Goal: Information Seeking & Learning: Understand process/instructions

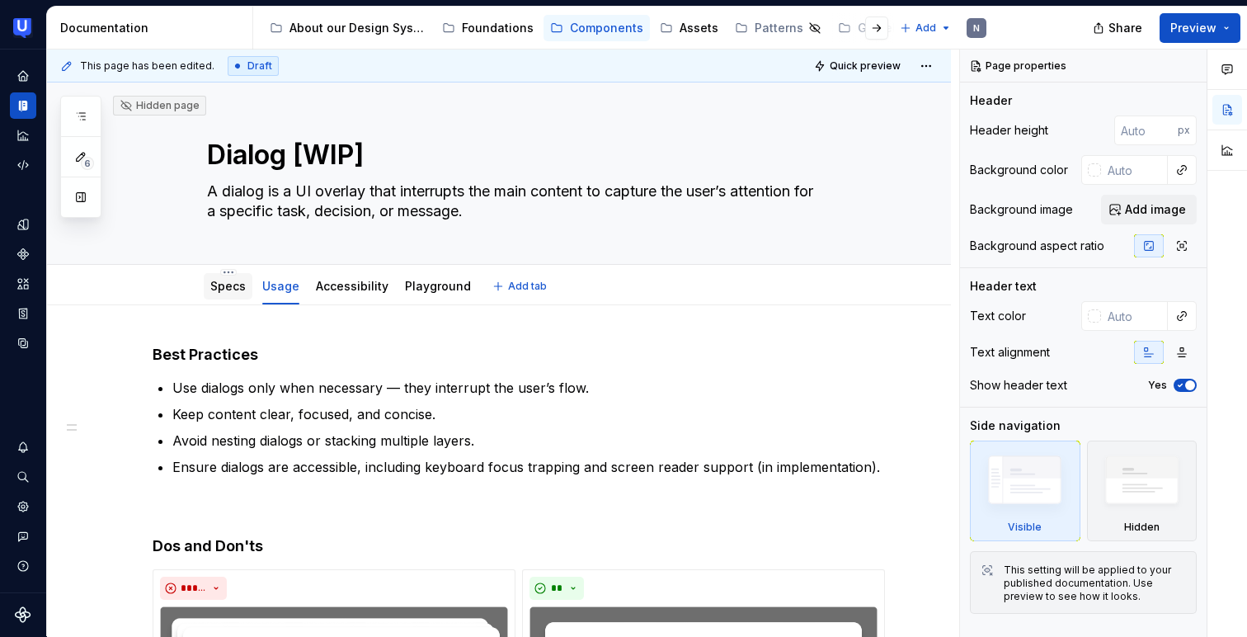
click at [231, 288] on link "Specs" at bounding box center [227, 286] width 35 height 14
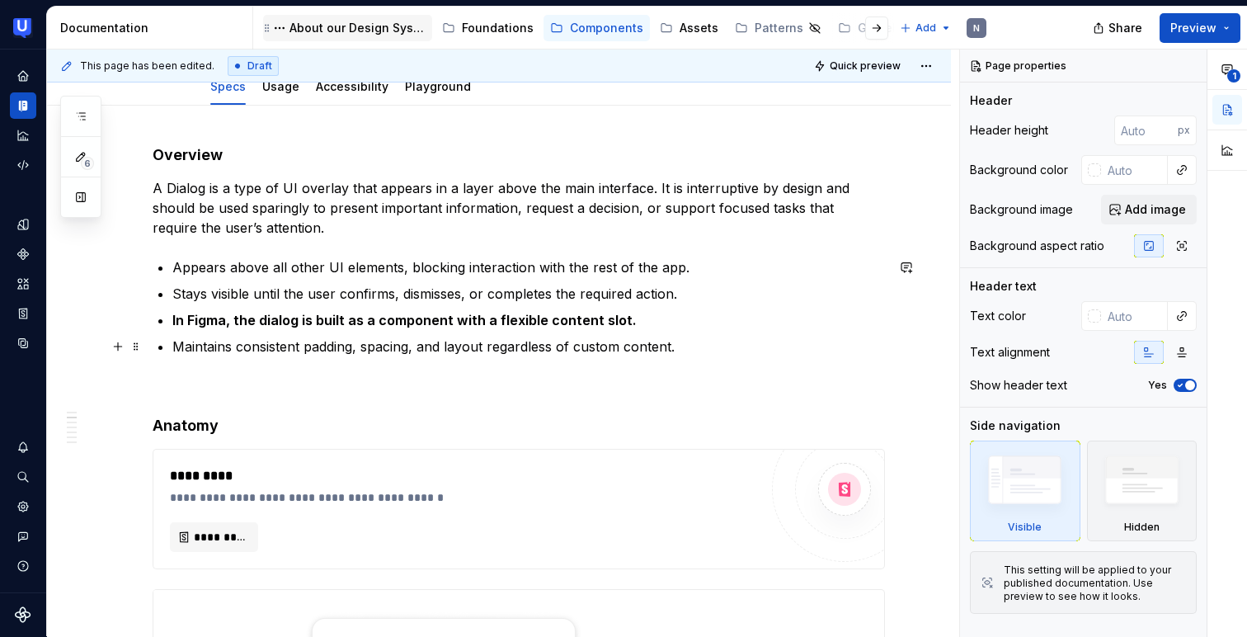
scroll to position [35, 0]
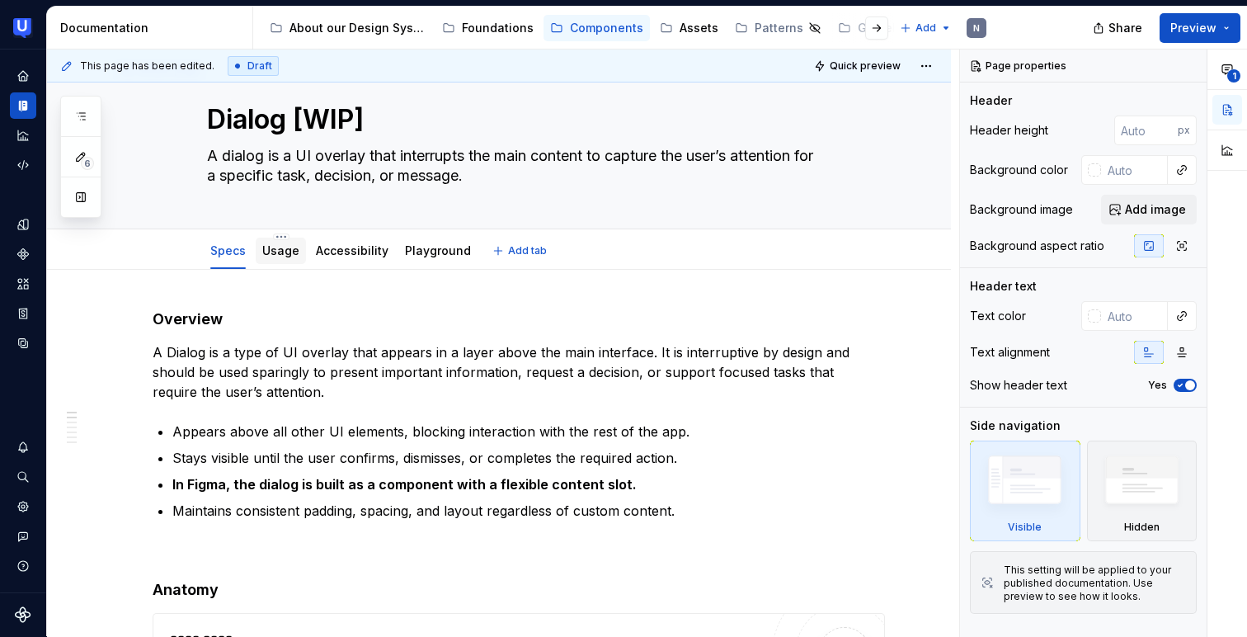
click at [270, 250] on link "Usage" at bounding box center [280, 250] width 37 height 14
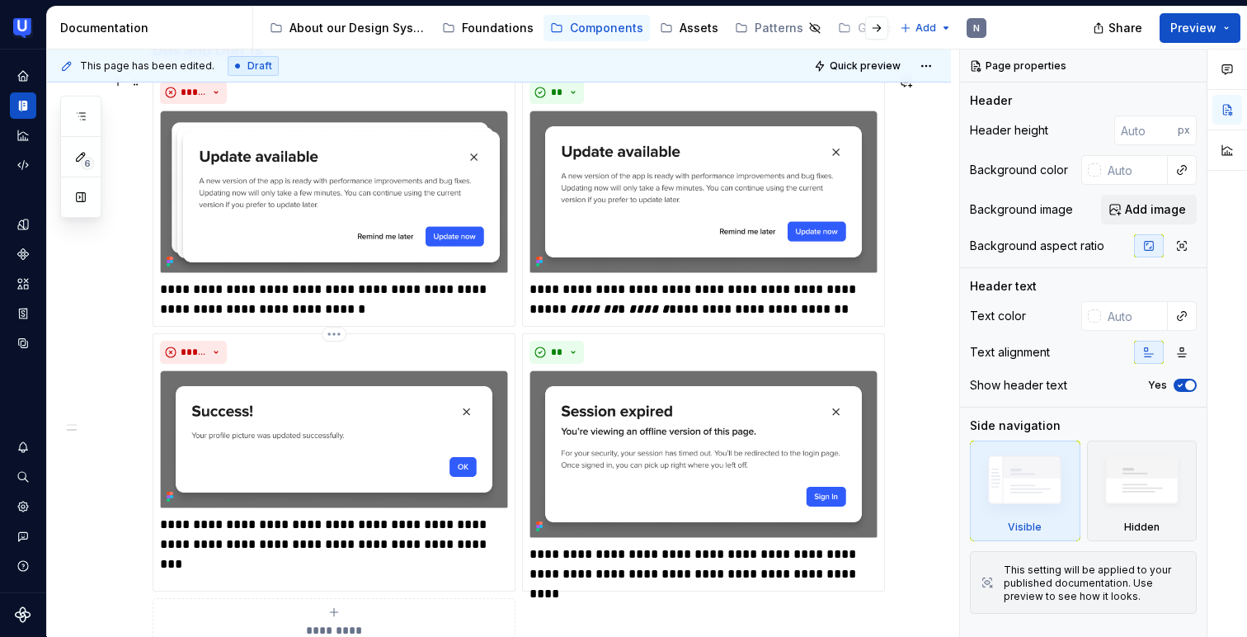
scroll to position [507, 0]
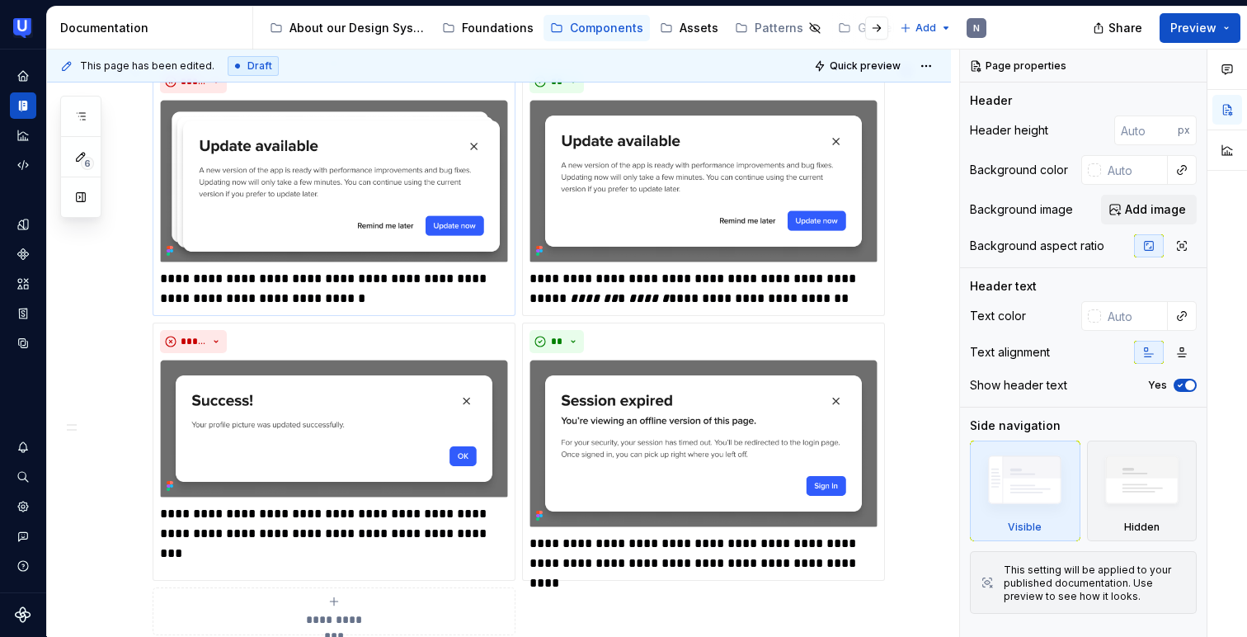
click at [280, 172] on img at bounding box center [334, 181] width 348 height 163
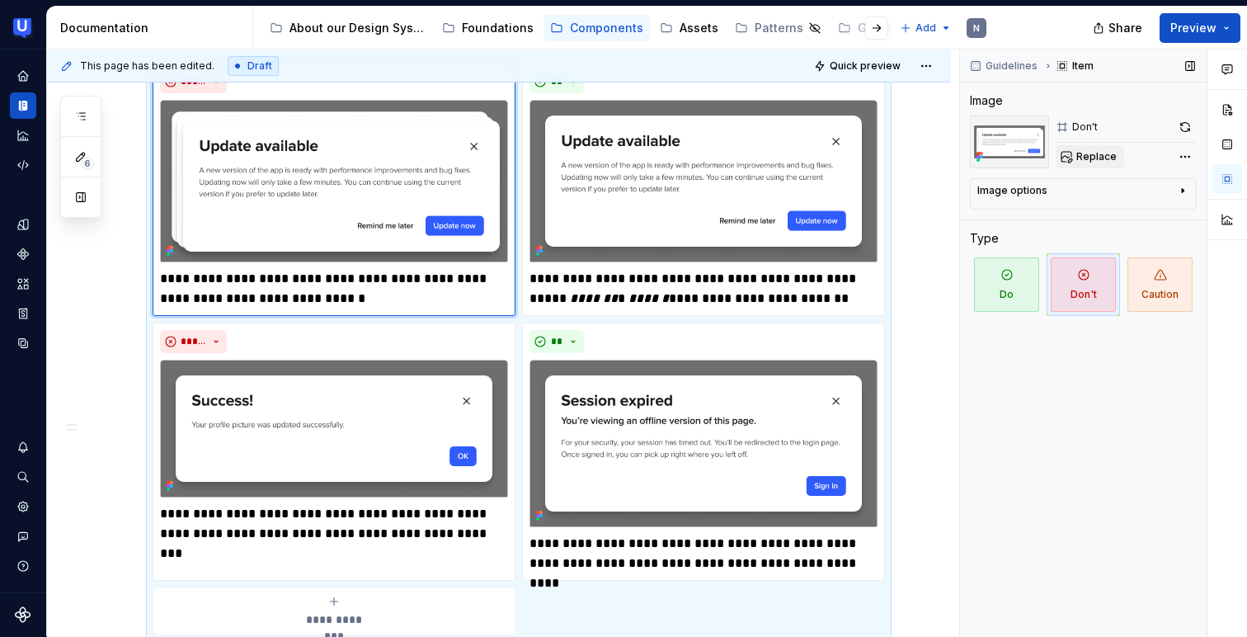
click at [1094, 154] on span "Replace" at bounding box center [1097, 156] width 40 height 13
type textarea "*"
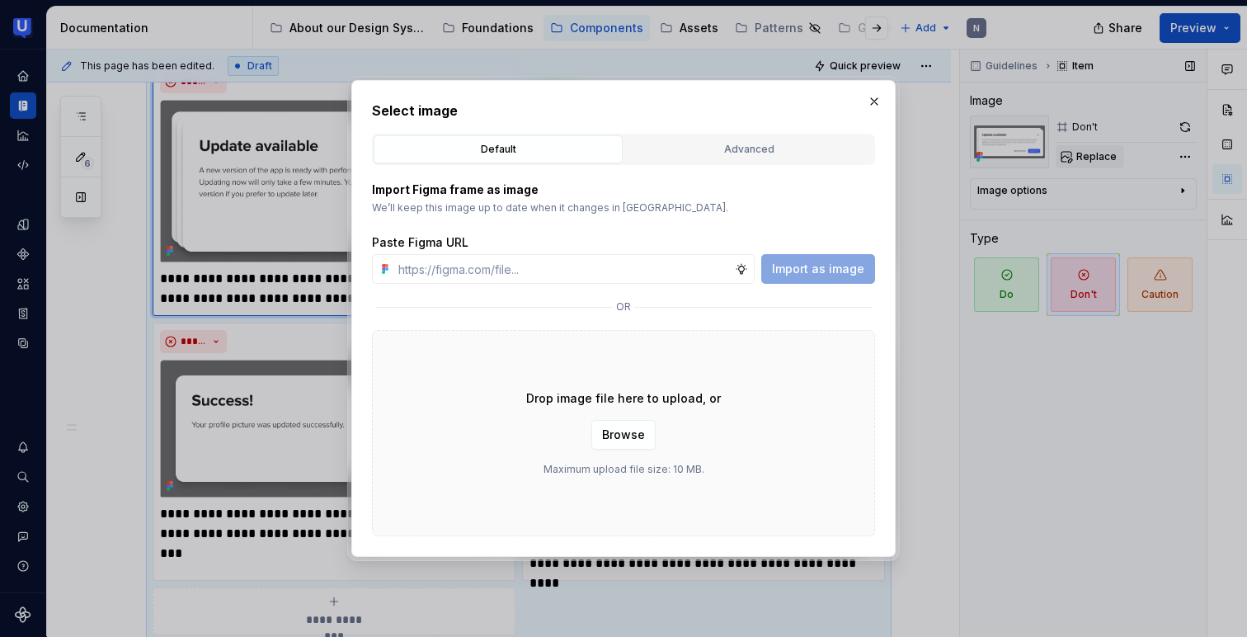
type input "[URL][DOMAIN_NAME]"
click at [832, 272] on span "Import as image" at bounding box center [818, 269] width 92 height 17
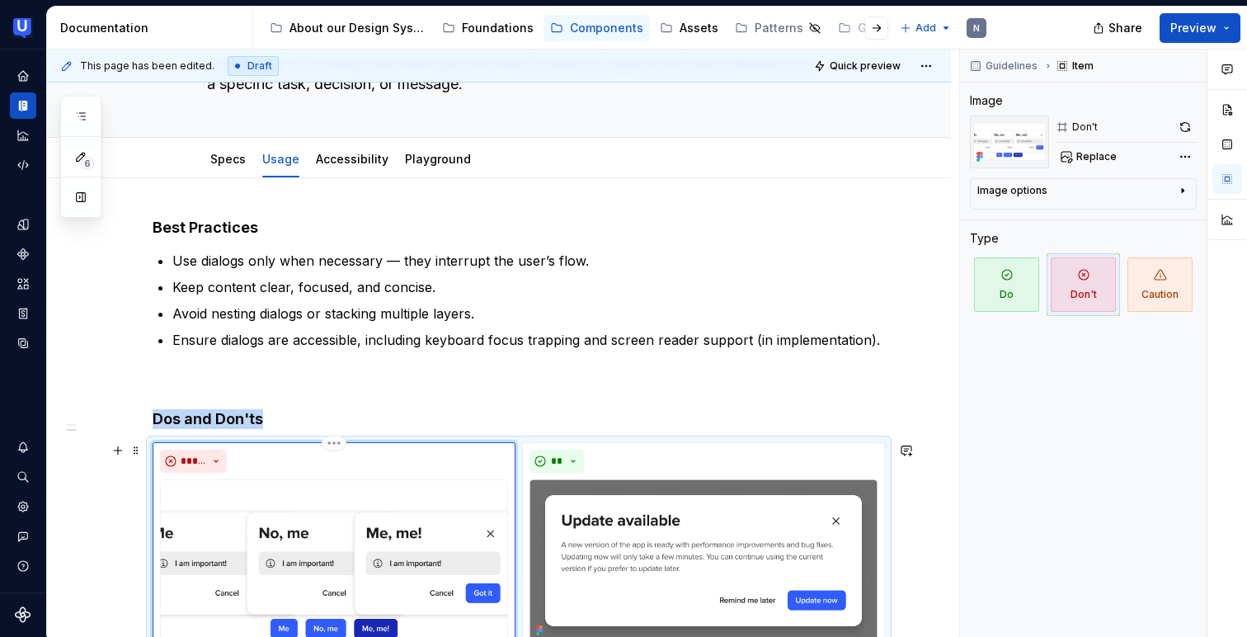
scroll to position [0, 0]
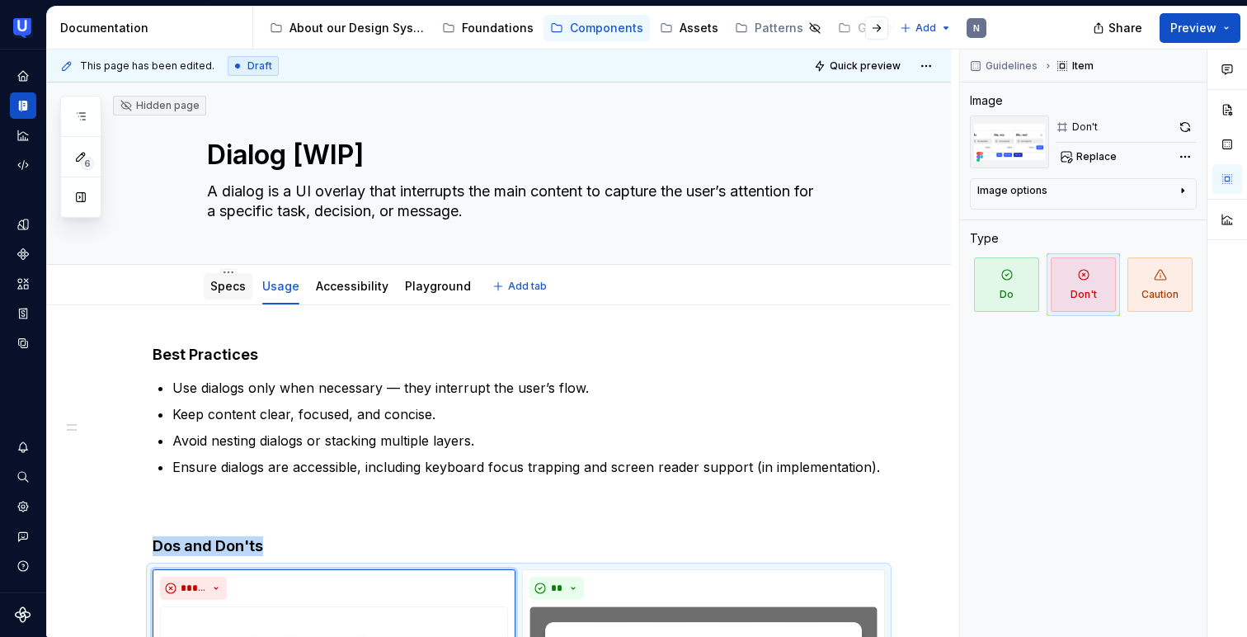
click at [229, 288] on link "Specs" at bounding box center [227, 286] width 35 height 14
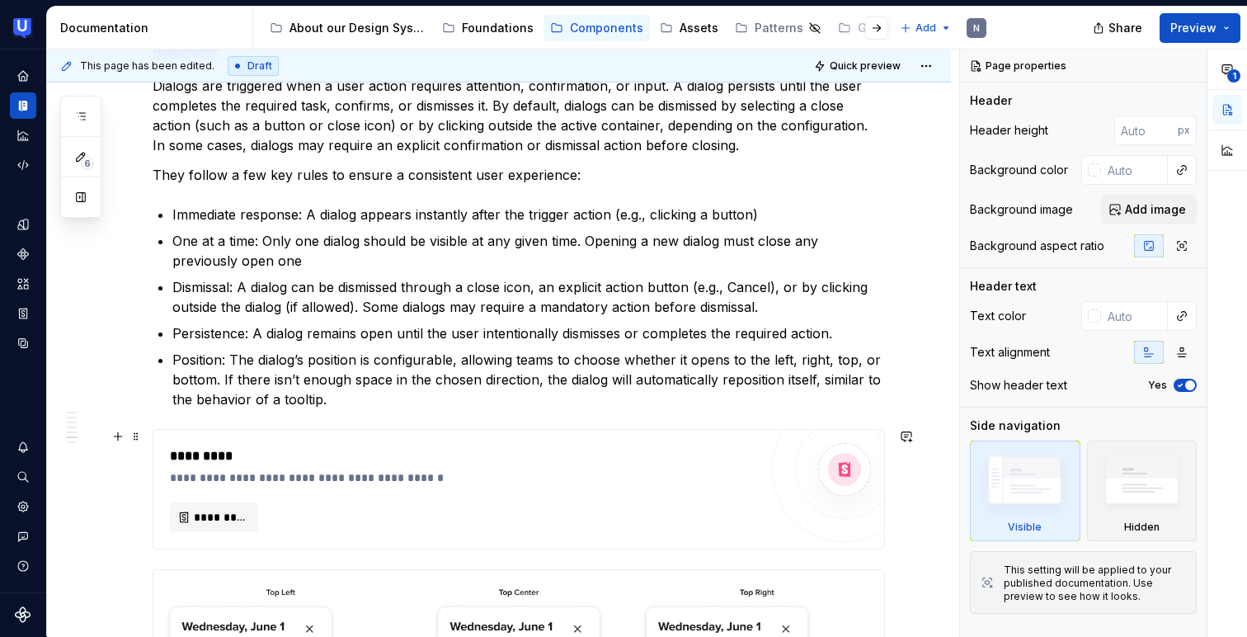
scroll to position [4743, 0]
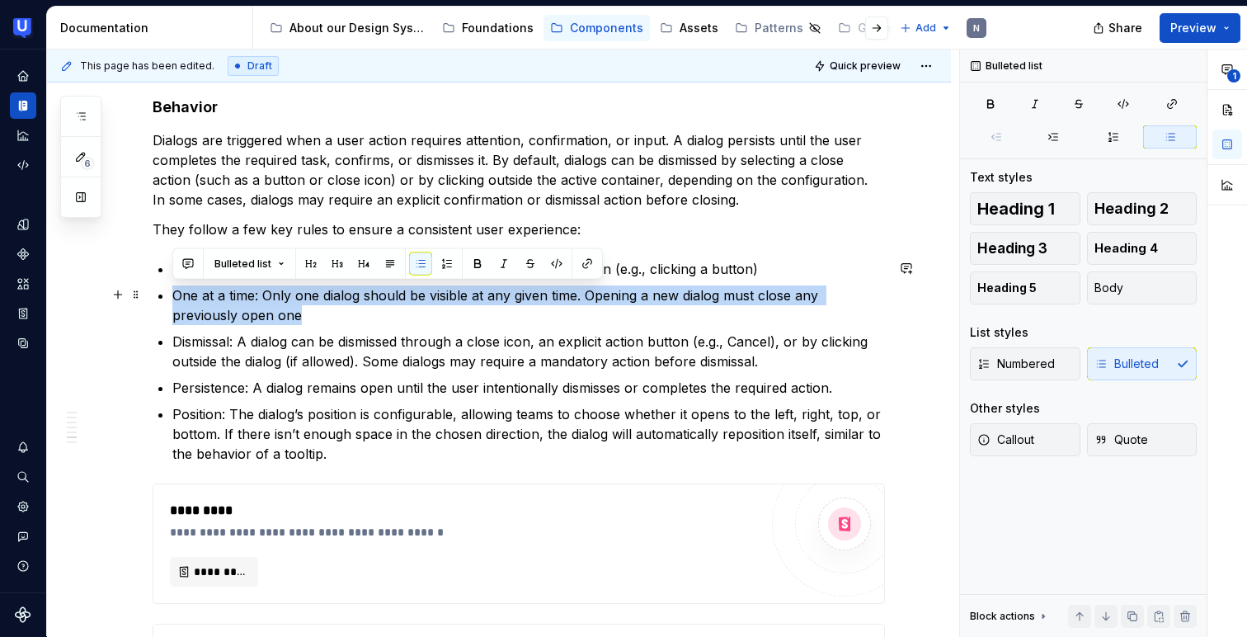
drag, startPoint x: 173, startPoint y: 292, endPoint x: 295, endPoint y: 318, distance: 124.8
click at [295, 318] on p "One at a time: Only one dialog should be visible at any given time. Opening a n…" at bounding box center [528, 305] width 713 height 40
click at [282, 290] on p "One at a time: Only one dialog should be visible at any given time. Opening a n…" at bounding box center [528, 305] width 713 height 40
drag, startPoint x: 266, startPoint y: 294, endPoint x: 307, endPoint y: 318, distance: 48.1
click at [307, 318] on p "One at a time: Only one dialog should be visible at any given time. Opening a n…" at bounding box center [528, 305] width 713 height 40
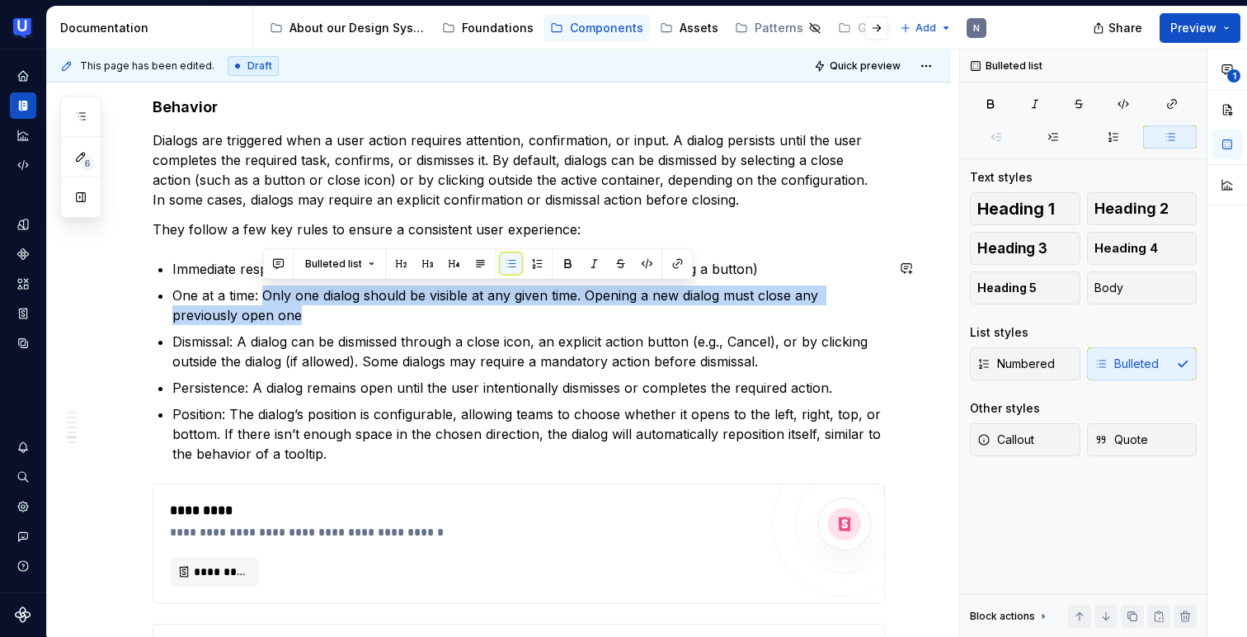
copy p "Only one dialog should be visible at any given time. Opening a new dialog must …"
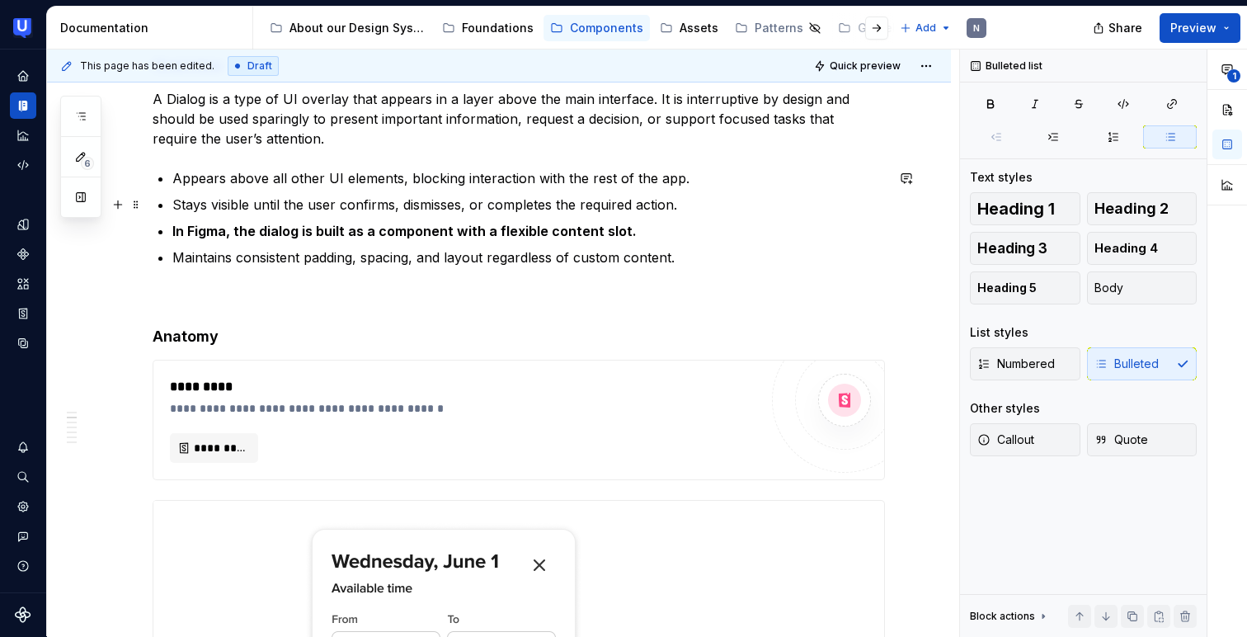
scroll to position [0, 0]
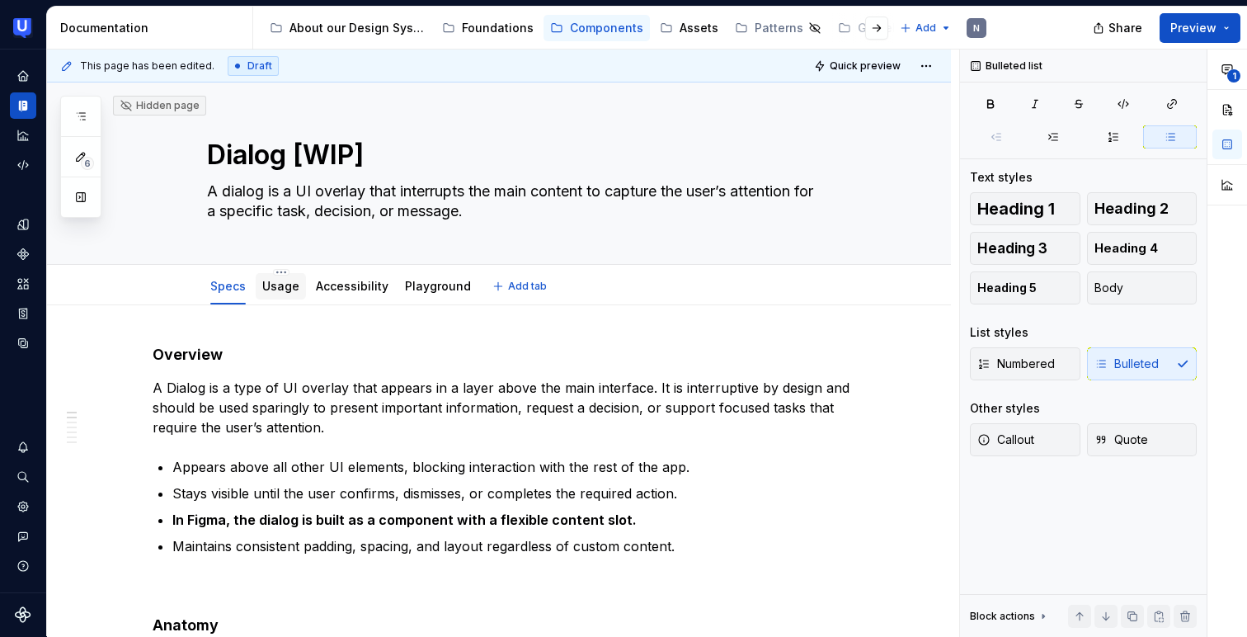
click at [276, 294] on div "Usage" at bounding box center [280, 286] width 37 height 17
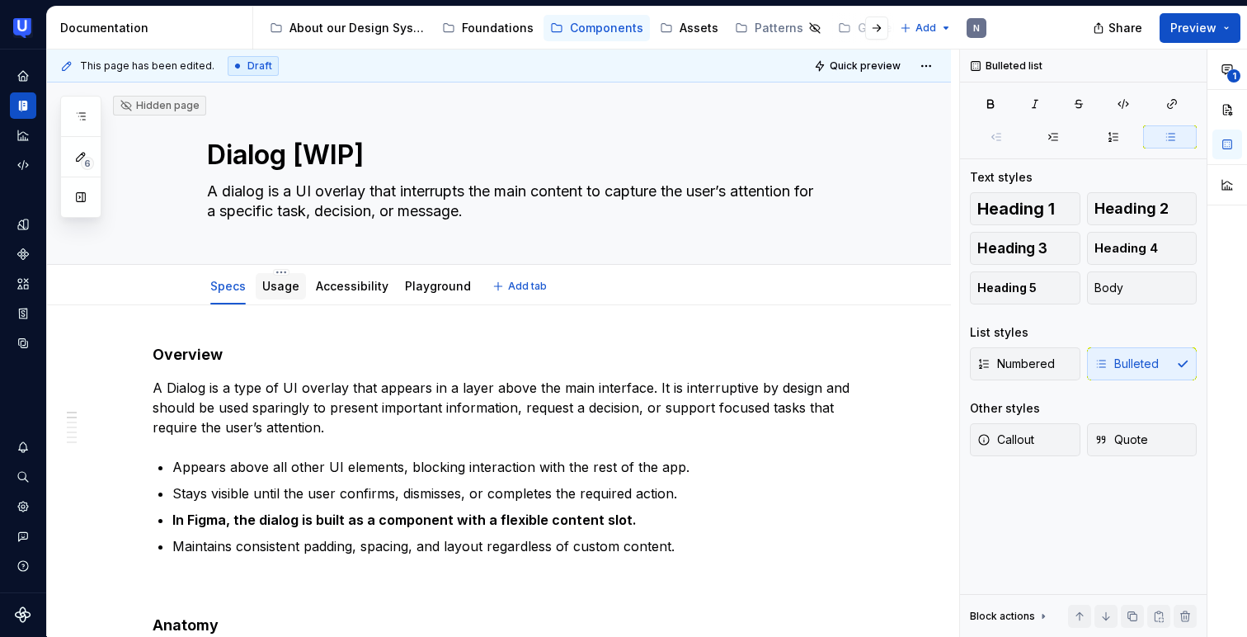
click at [276, 294] on div "Usage" at bounding box center [280, 286] width 37 height 17
click at [156, 290] on div "Specs Usage Accessibility Playground Add tab" at bounding box center [519, 286] width 733 height 36
click at [273, 289] on link "Usage" at bounding box center [280, 286] width 37 height 14
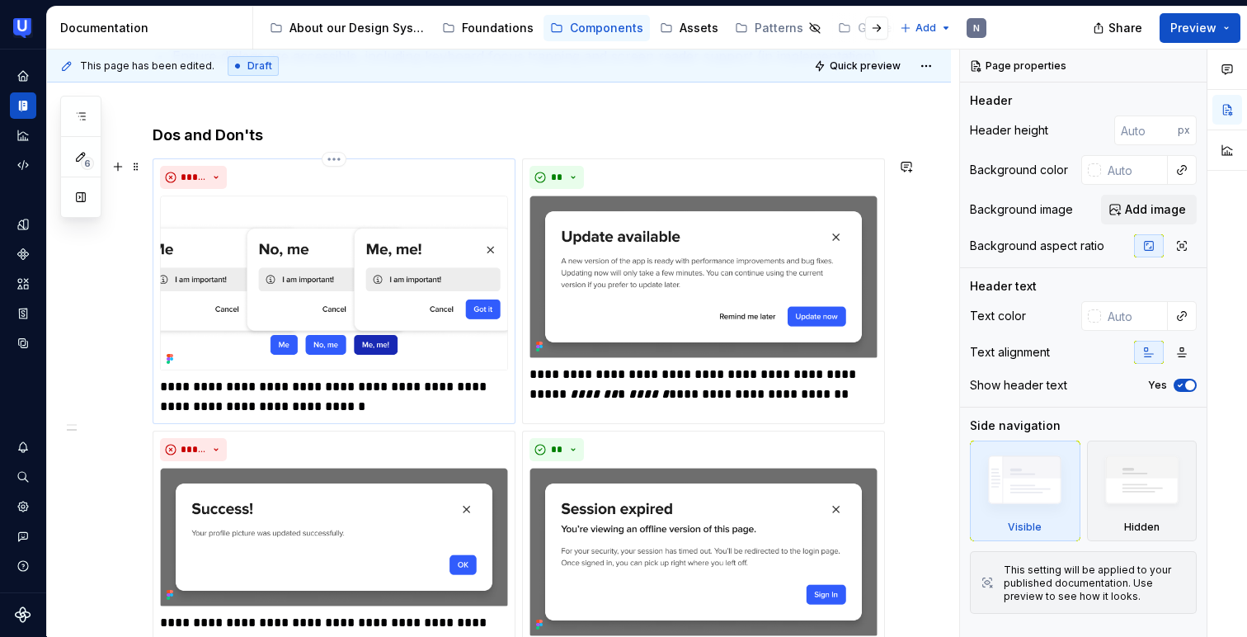
scroll to position [416, 0]
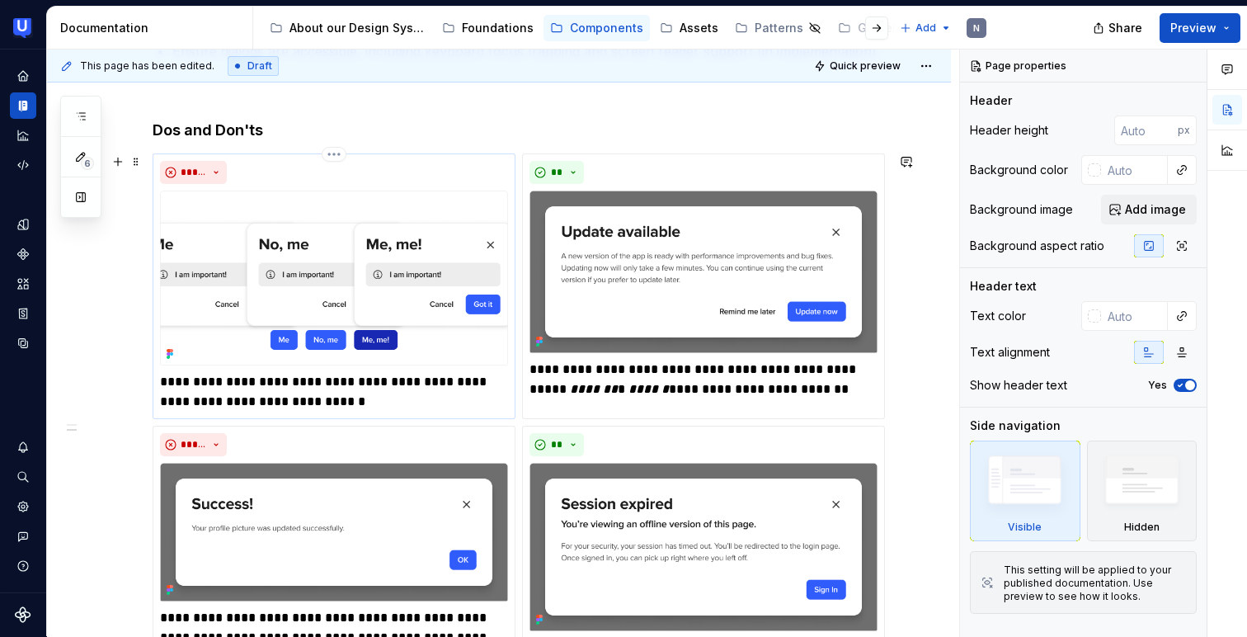
click at [322, 393] on p "**********" at bounding box center [334, 392] width 348 height 40
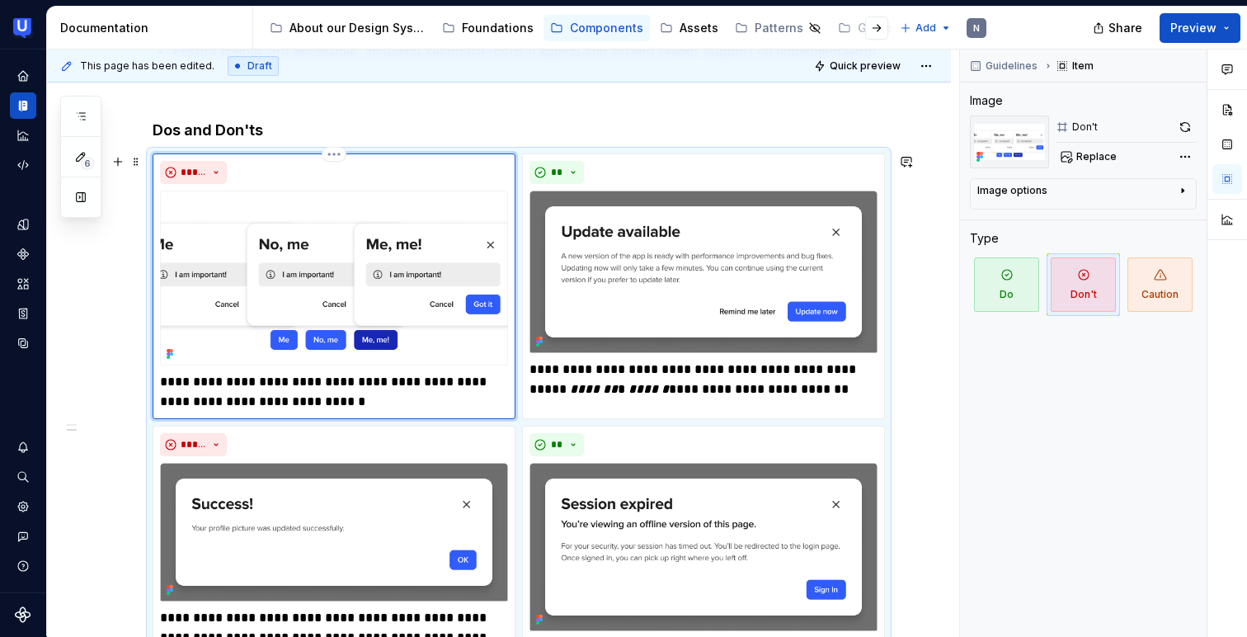
click at [322, 393] on p "**********" at bounding box center [334, 392] width 348 height 40
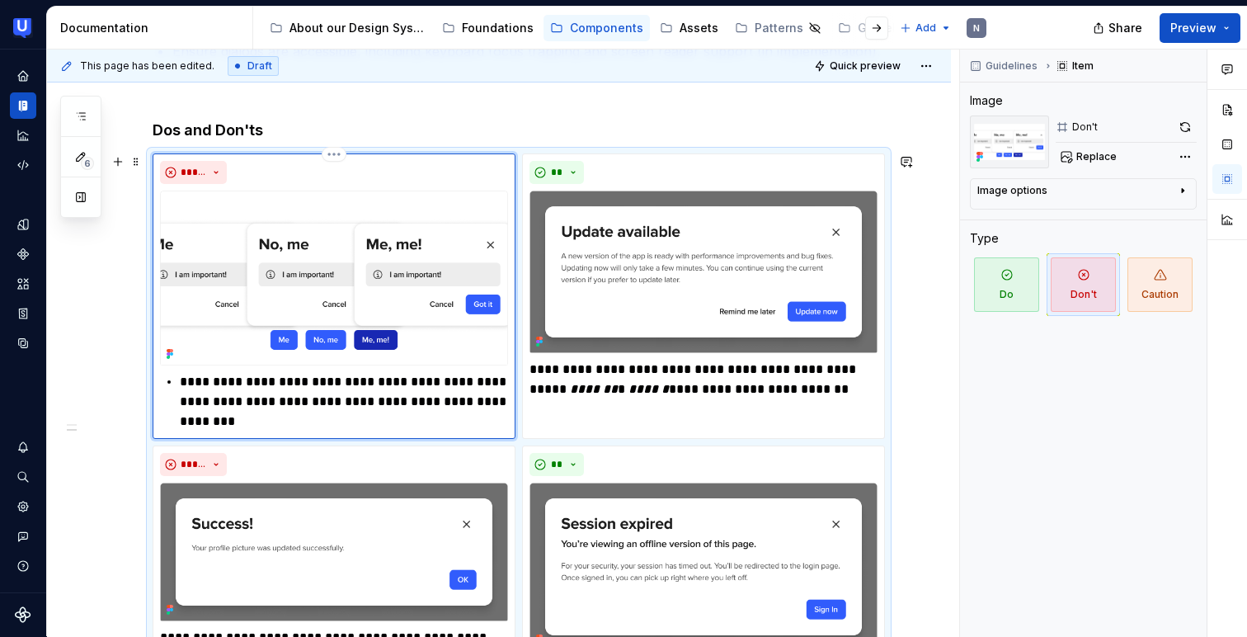
click at [183, 379] on p "**********" at bounding box center [344, 401] width 328 height 59
click at [225, 425] on p "**********" at bounding box center [334, 401] width 348 height 59
type textarea "*"
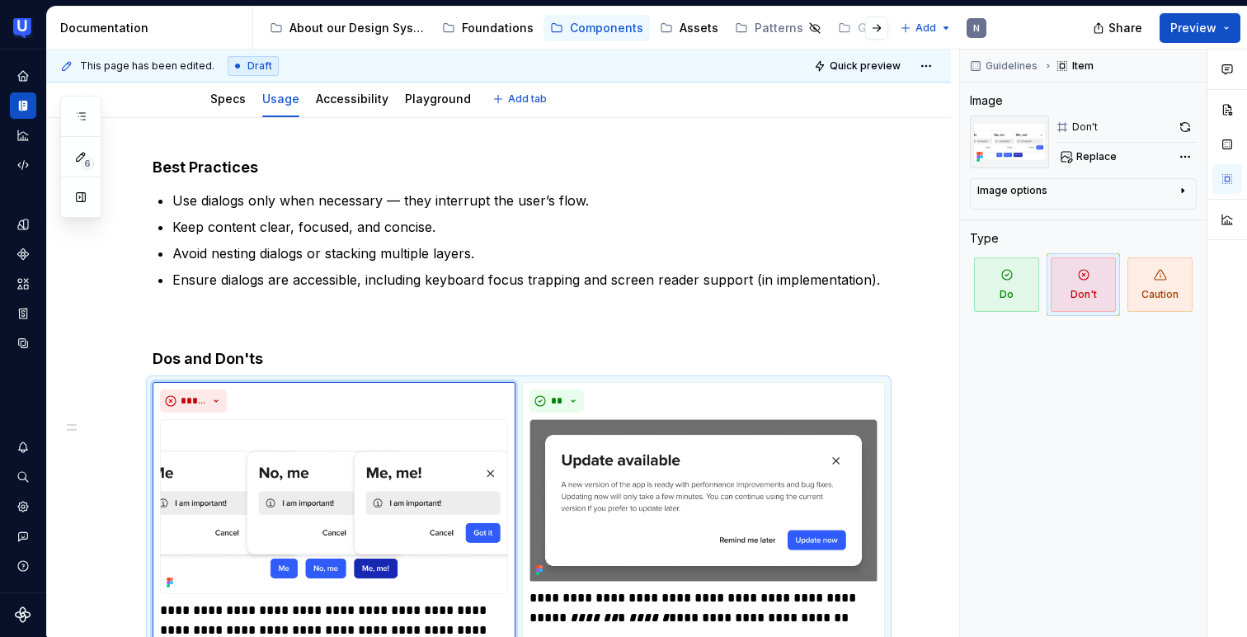
scroll to position [0, 0]
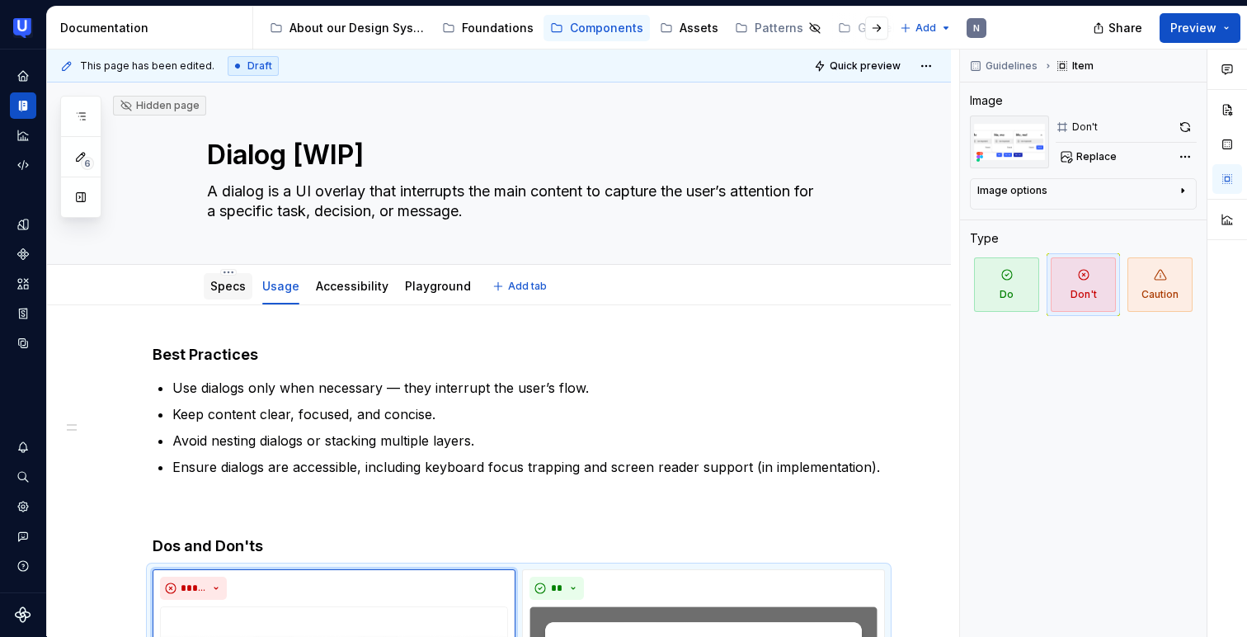
click at [212, 281] on link "Specs" at bounding box center [227, 286] width 35 height 14
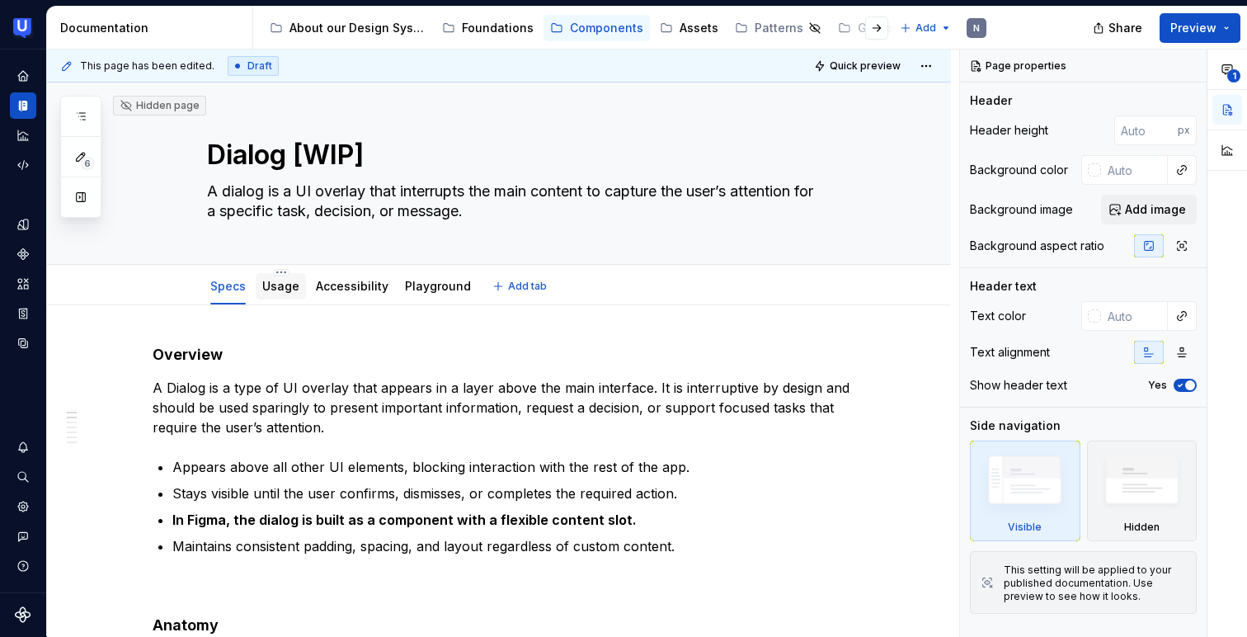
click at [280, 289] on link "Usage" at bounding box center [280, 286] width 37 height 14
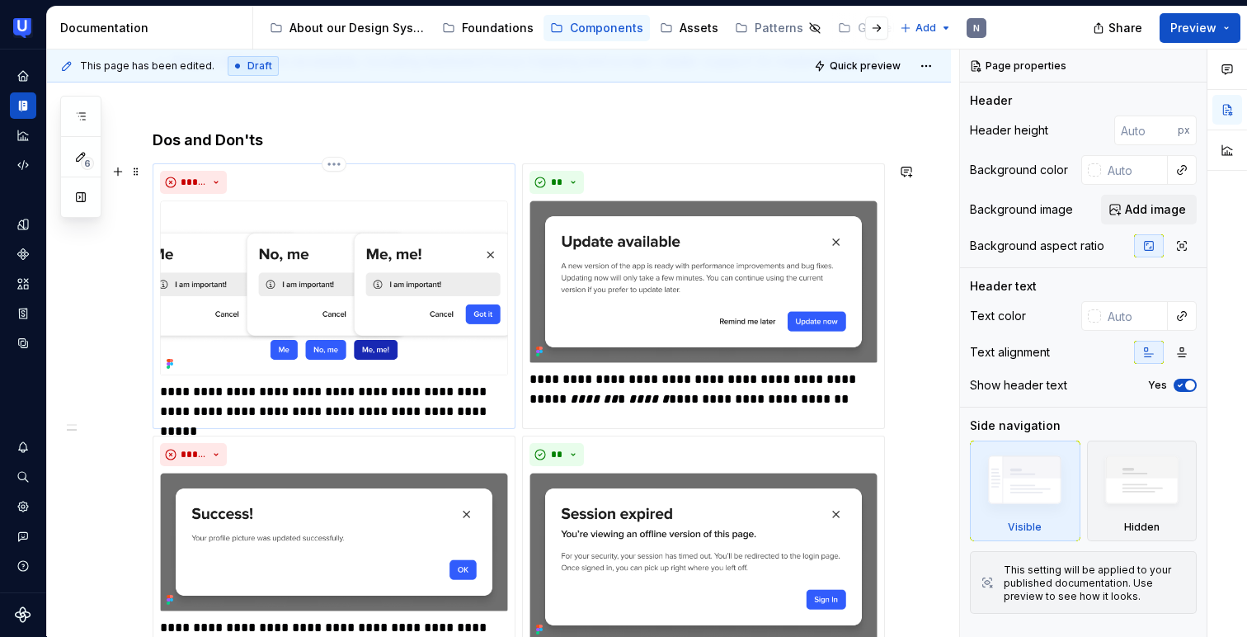
scroll to position [369, 0]
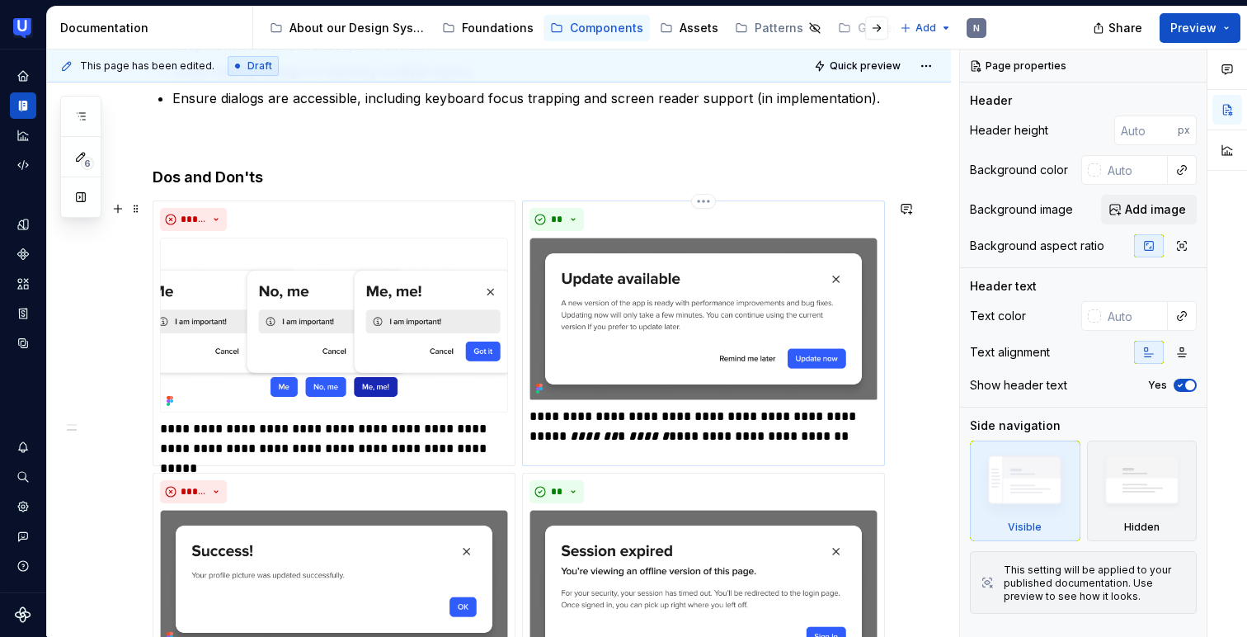
click at [632, 323] on img at bounding box center [704, 319] width 348 height 163
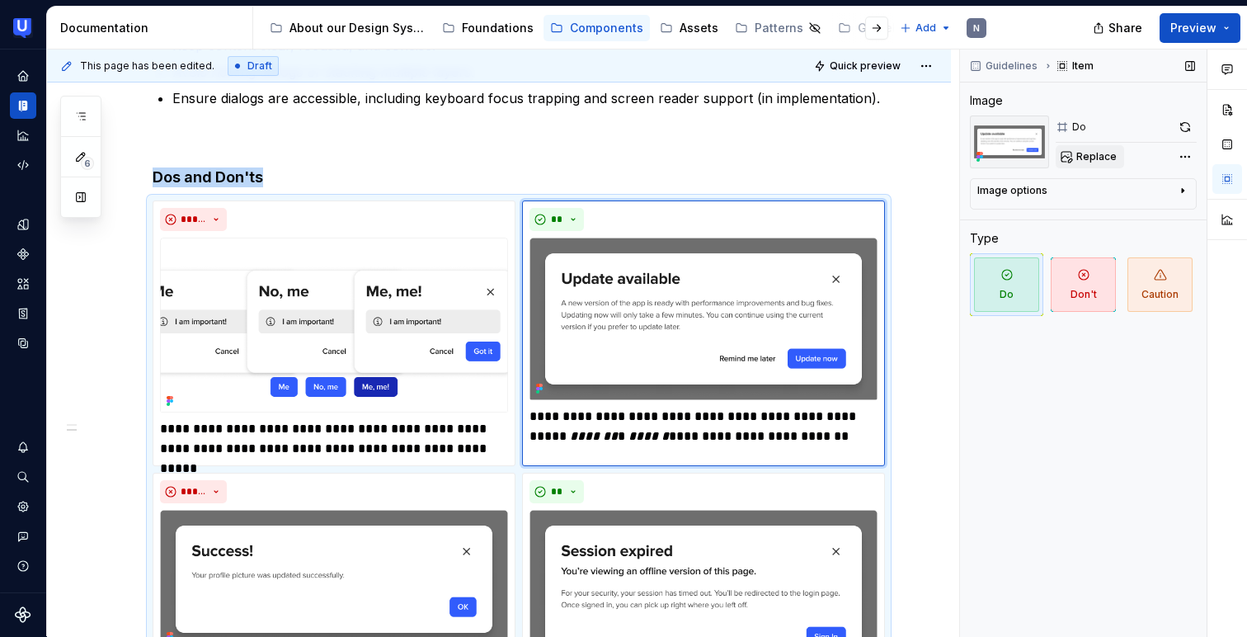
click at [1094, 157] on span "Replace" at bounding box center [1097, 156] width 40 height 13
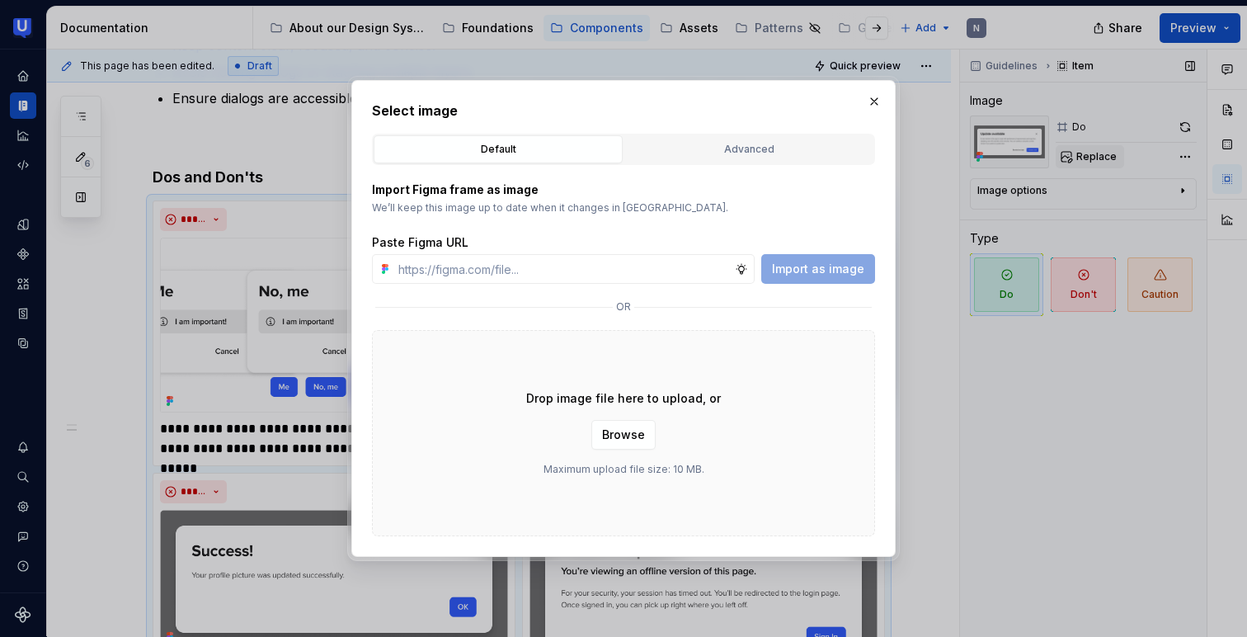
type textarea "*"
type input "[URL][DOMAIN_NAME]"
click at [866, 276] on button "Import as image" at bounding box center [819, 269] width 114 height 30
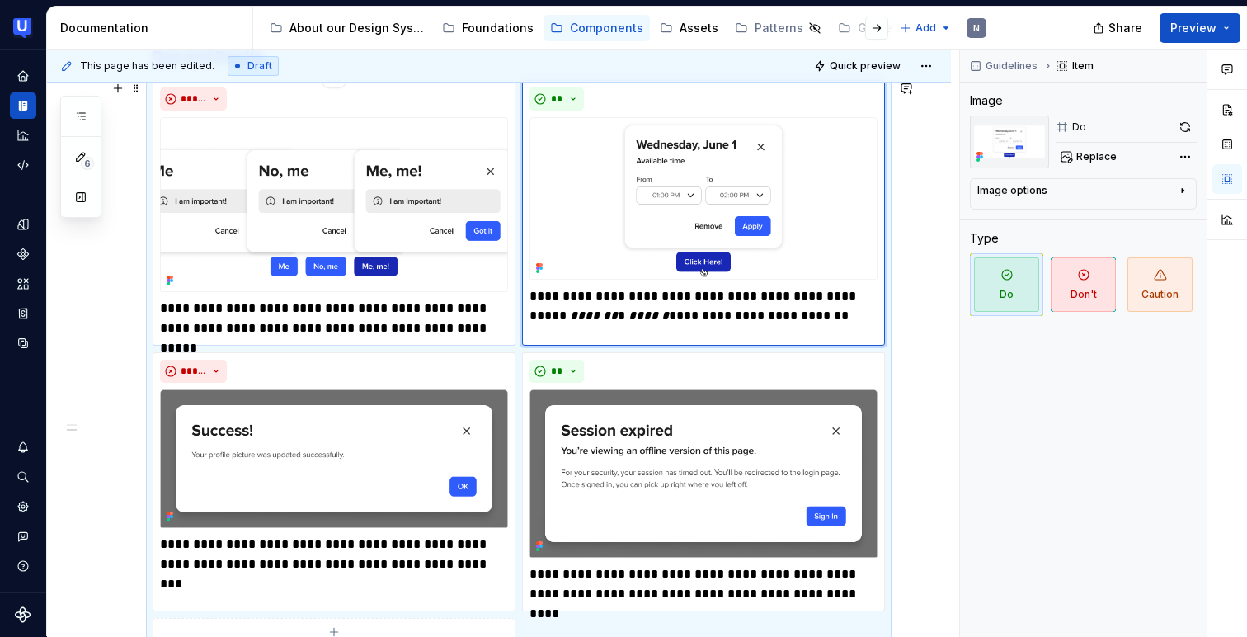
scroll to position [483, 0]
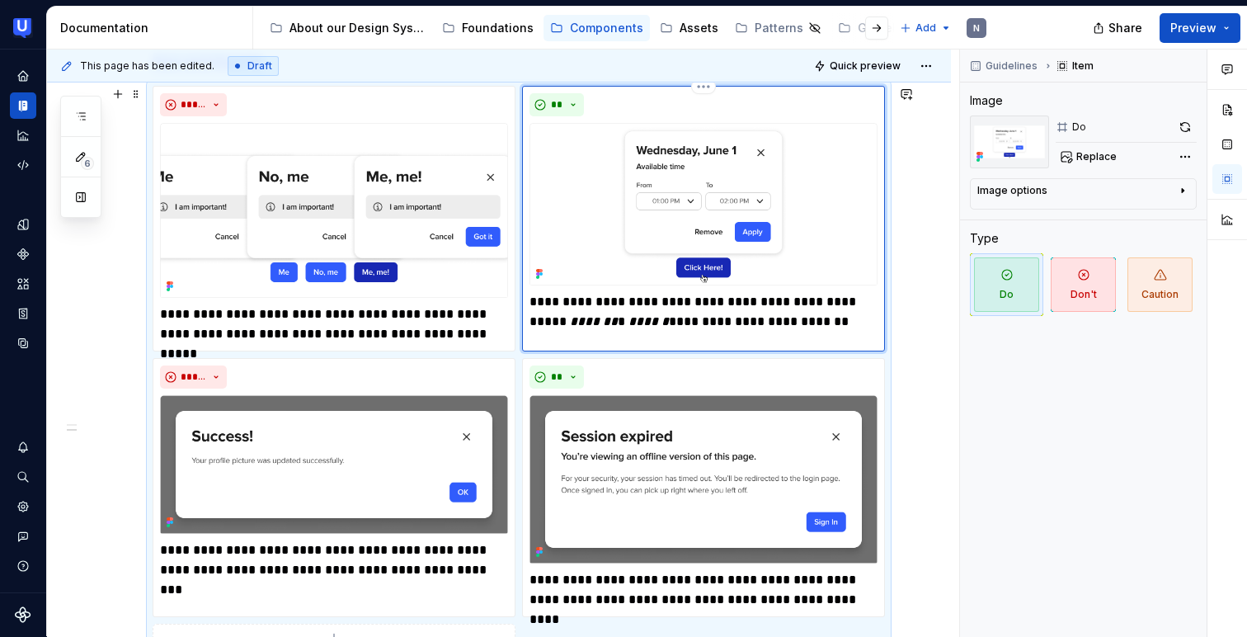
click at [618, 344] on div "**********" at bounding box center [703, 219] width 363 height 266
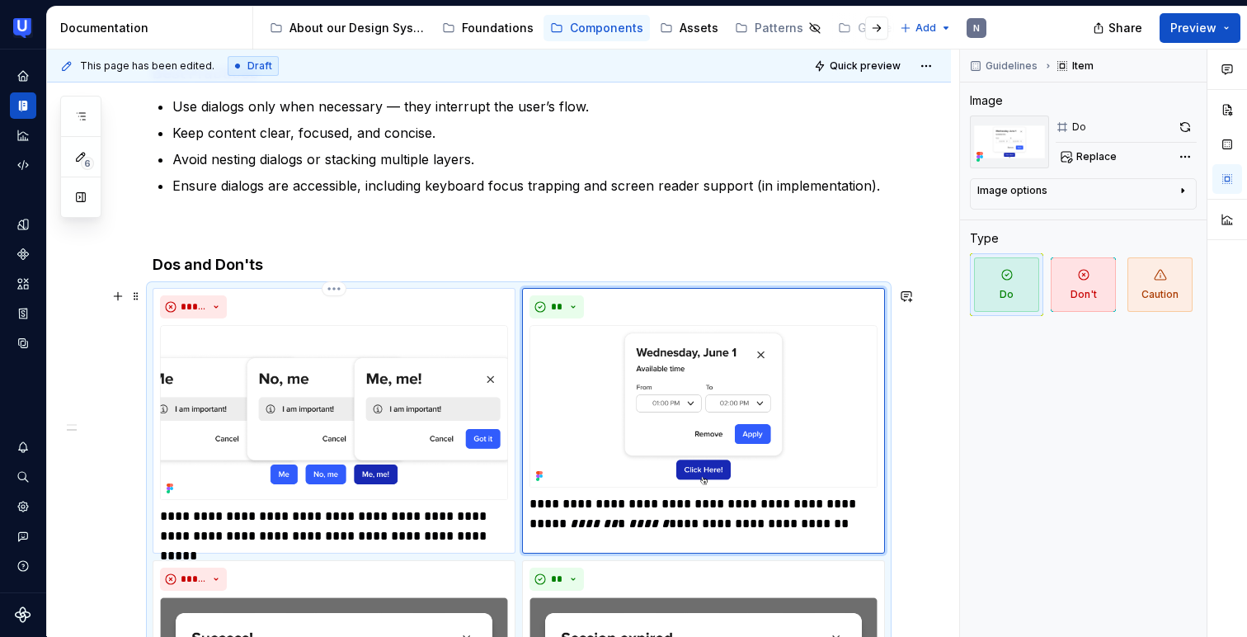
scroll to position [25, 0]
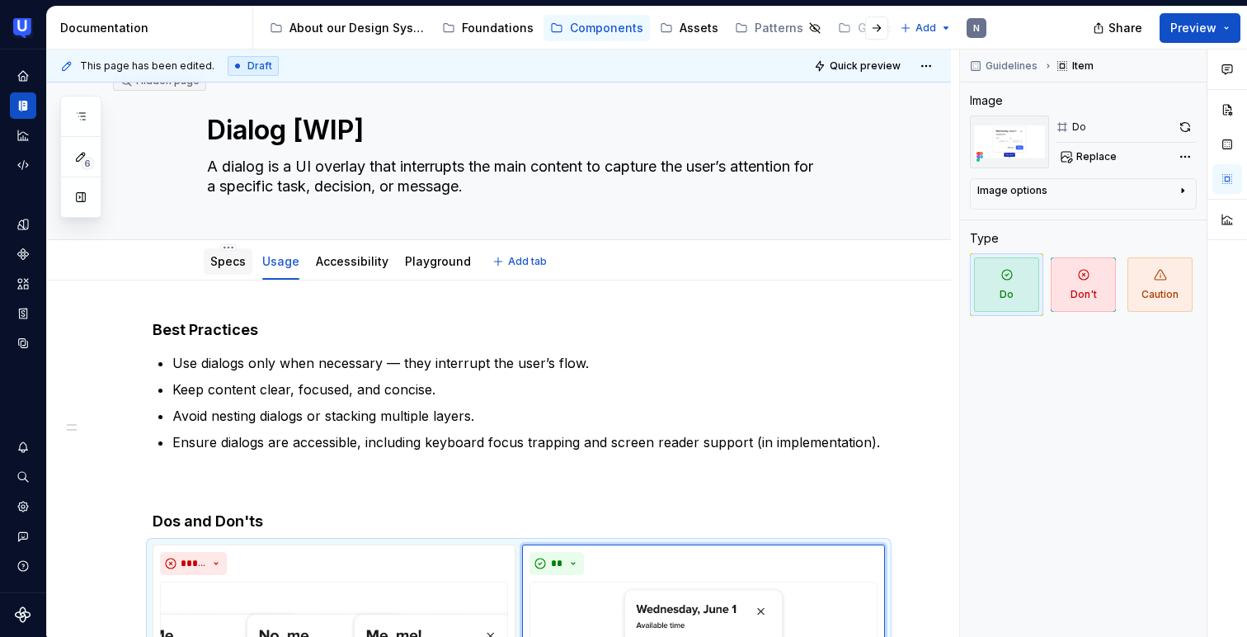
click at [223, 263] on link "Specs" at bounding box center [227, 261] width 35 height 14
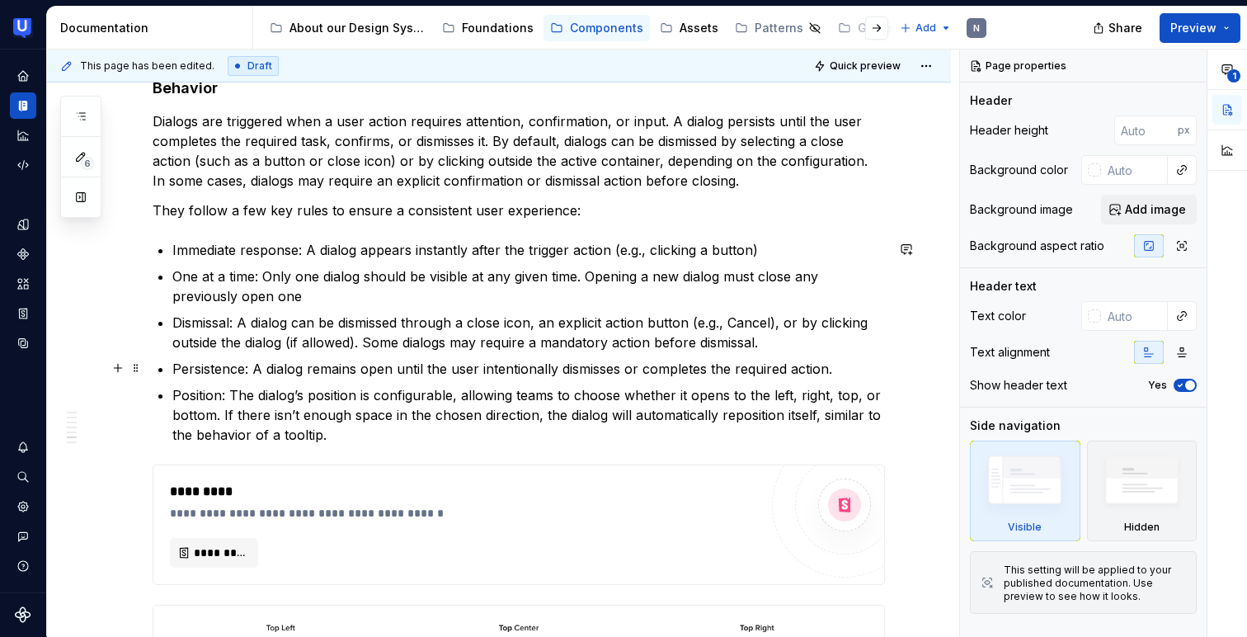
scroll to position [4768, 0]
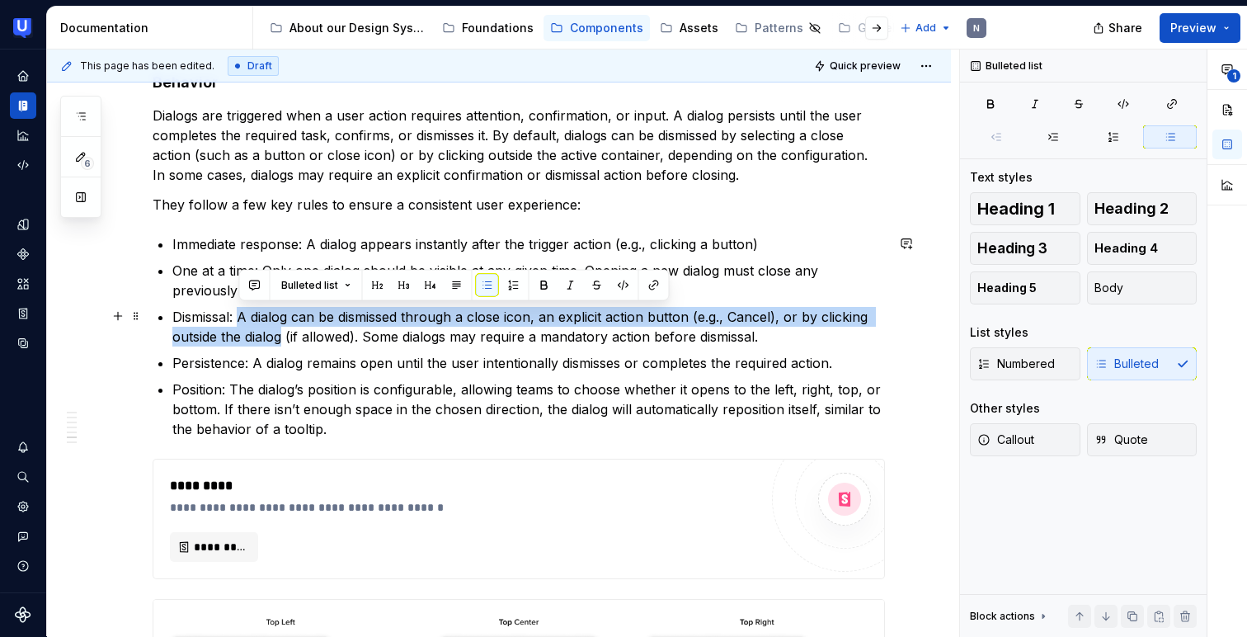
drag, startPoint x: 241, startPoint y: 314, endPoint x: 284, endPoint y: 336, distance: 48.0
click at [284, 336] on p "Dismissal: A dialog can be dismissed through a close icon, an explicit action b…" at bounding box center [528, 327] width 713 height 40
copy p "A dialog can be dismissed through a close icon, an explicit action button (e.g.…"
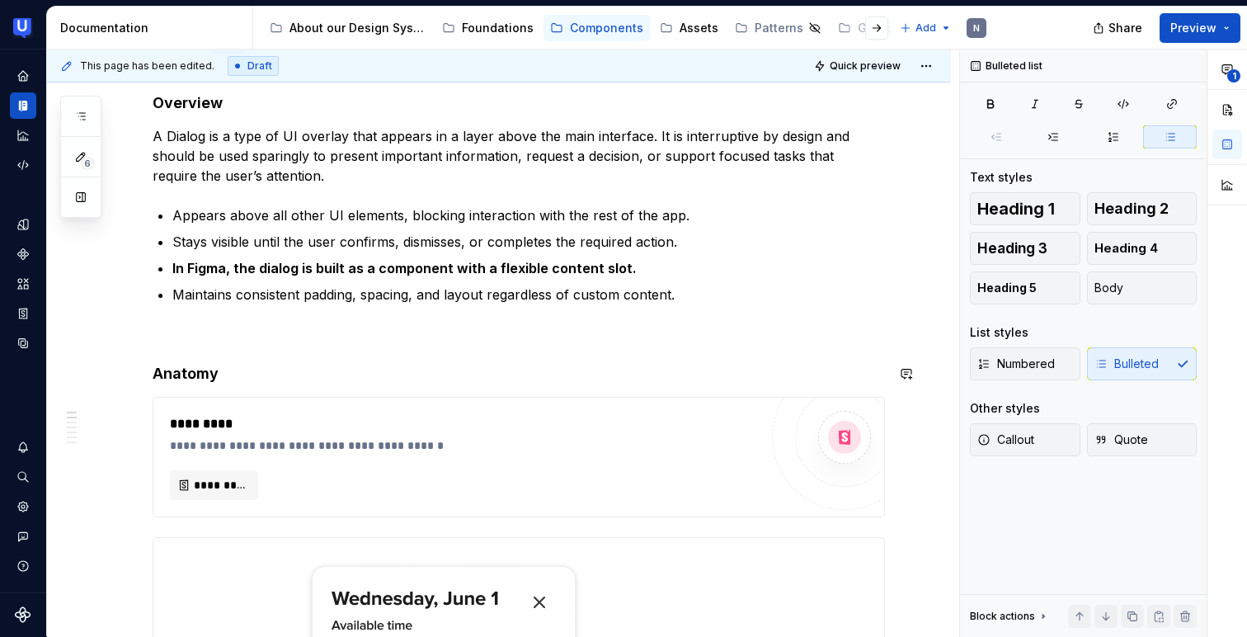
scroll to position [0, 0]
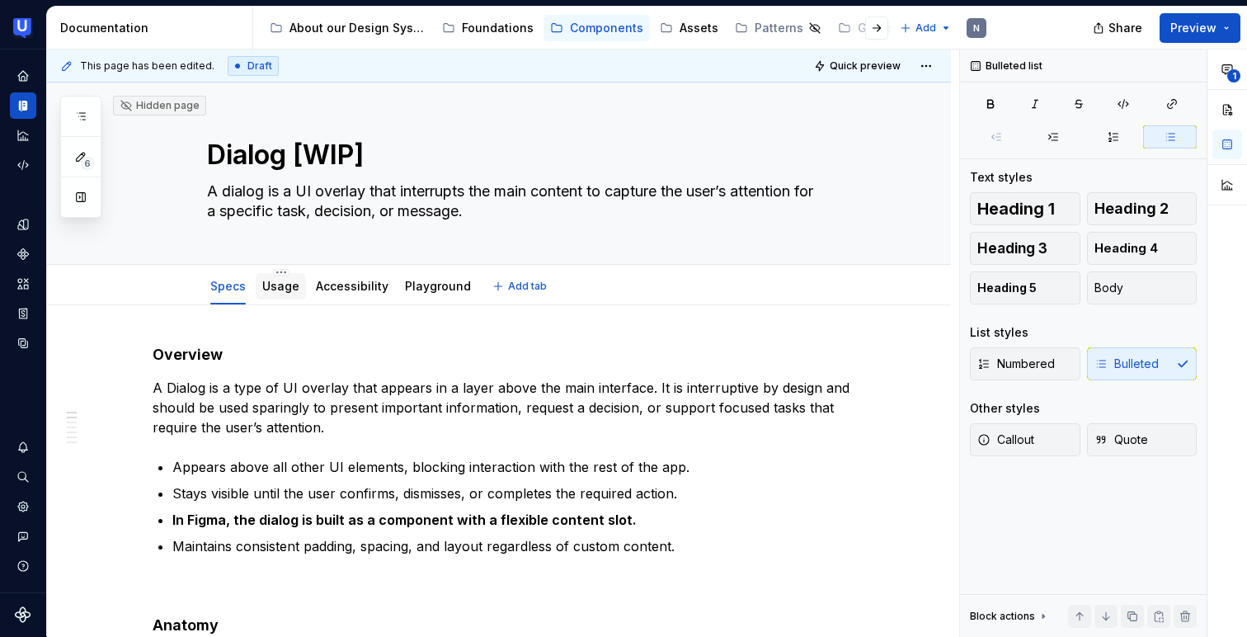
click at [278, 290] on link "Usage" at bounding box center [280, 286] width 37 height 14
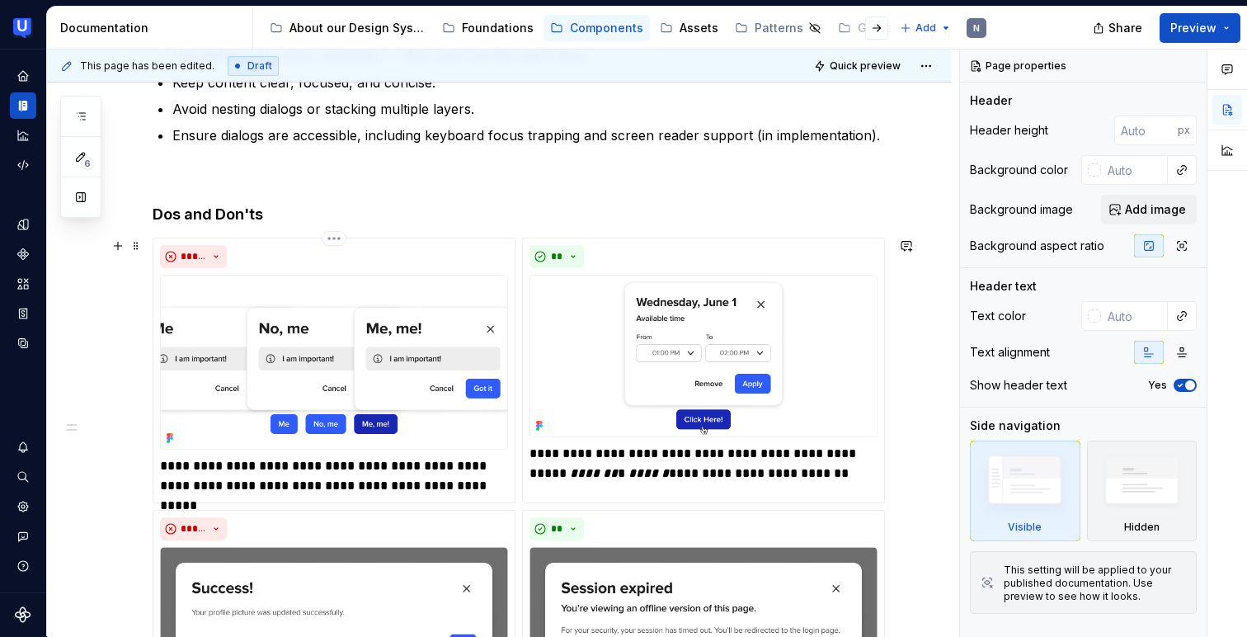
scroll to position [374, 0]
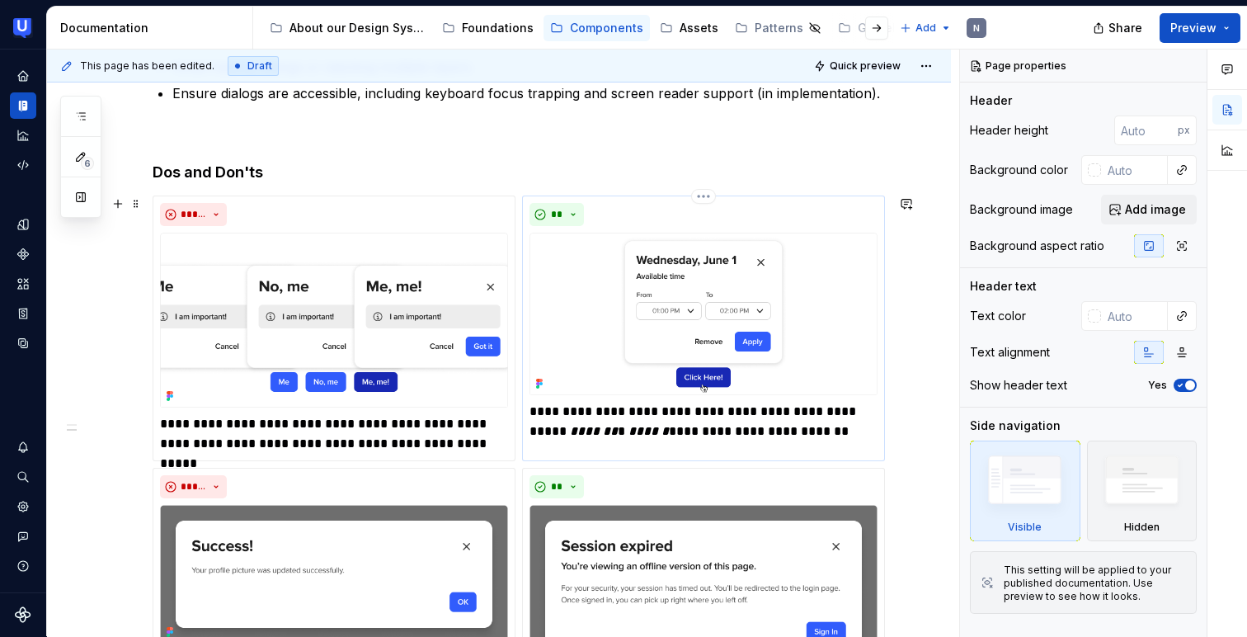
click at [590, 417] on p "**********" at bounding box center [704, 422] width 348 height 40
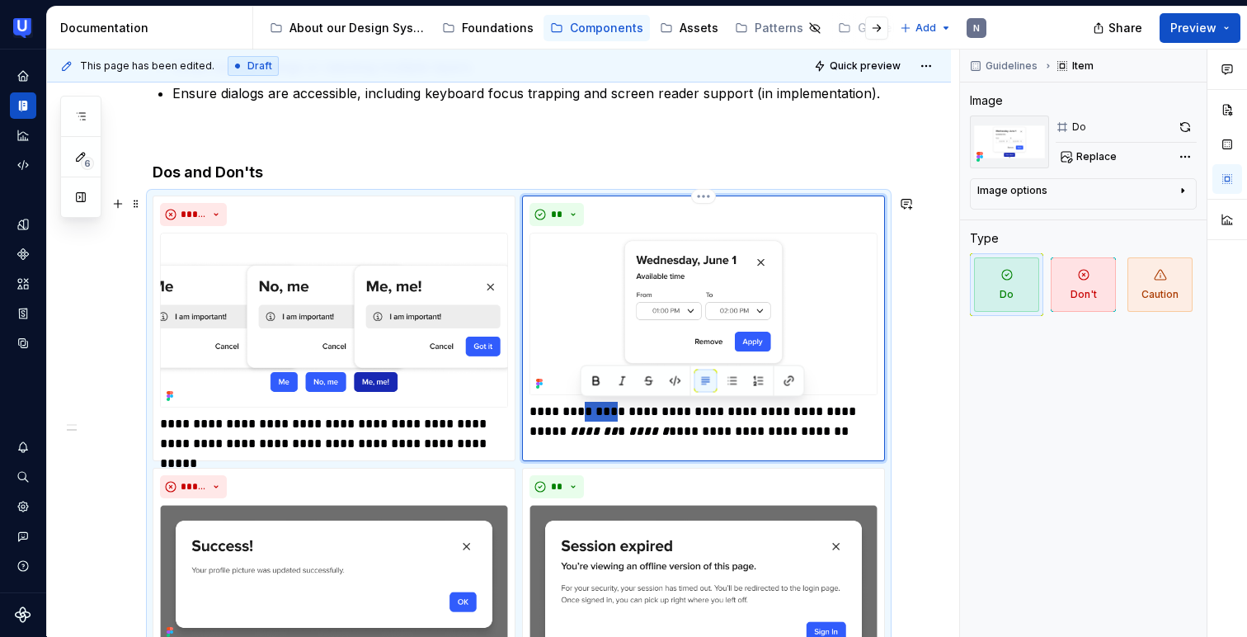
click at [590, 417] on p "**********" at bounding box center [704, 422] width 348 height 40
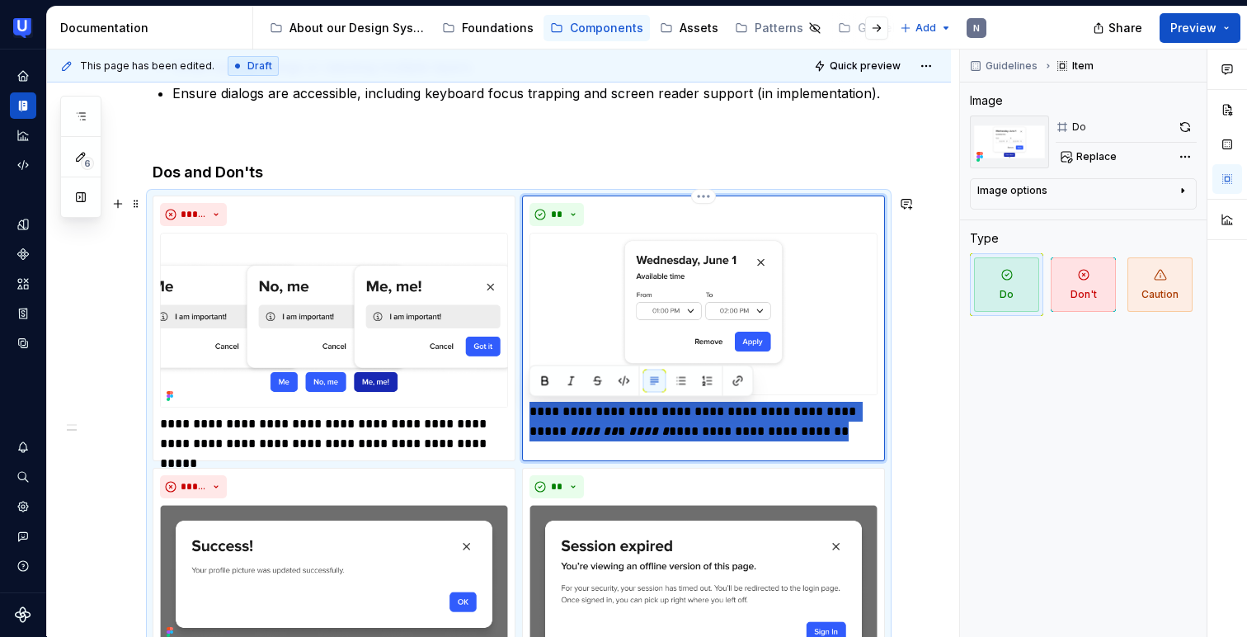
paste div
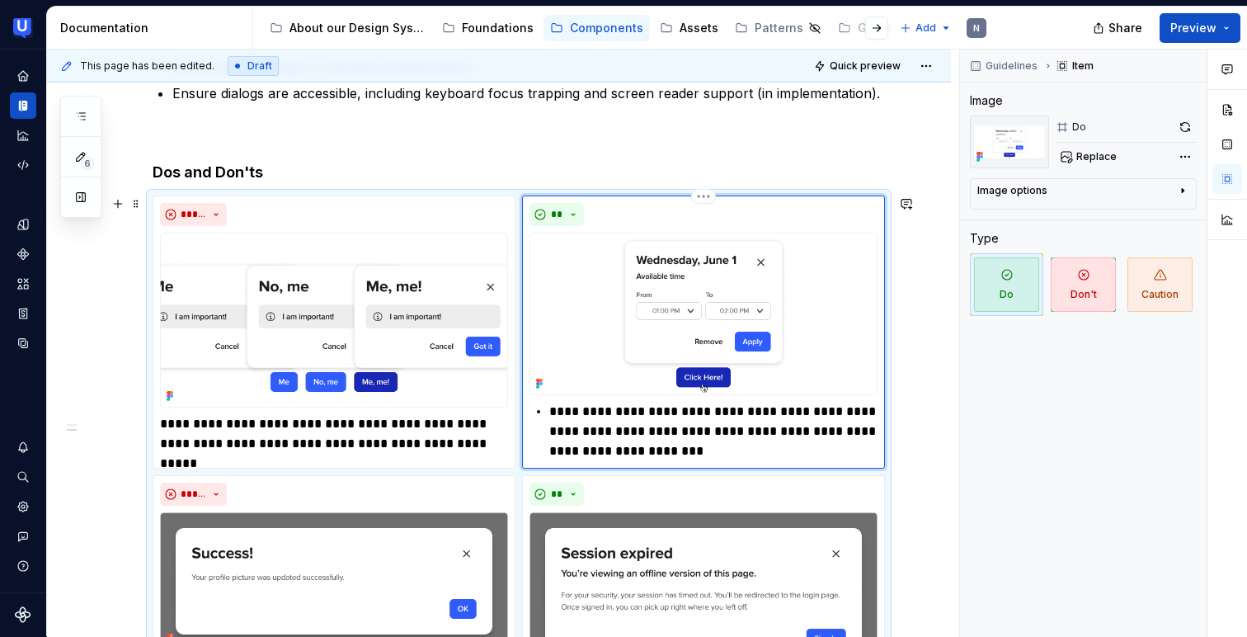
type textarea "*"
click at [551, 409] on p "**********" at bounding box center [713, 431] width 328 height 59
click at [912, 217] on div "**********" at bounding box center [499, 485] width 904 height 1107
click at [923, 276] on div "**********" at bounding box center [499, 485] width 904 height 1107
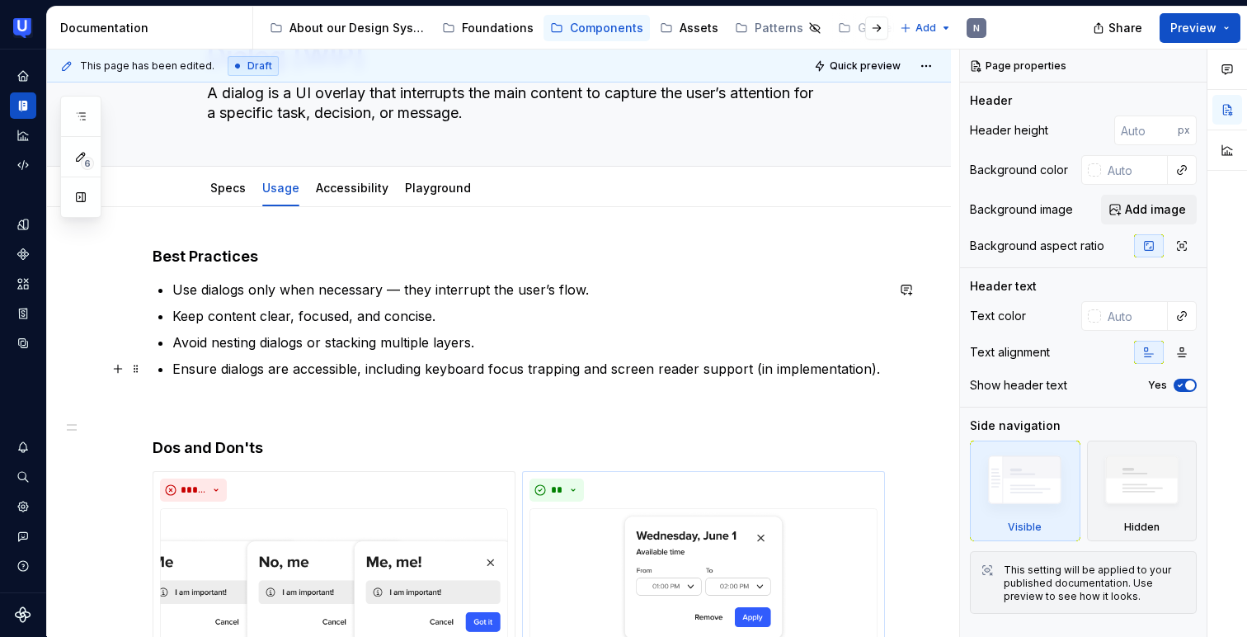
scroll to position [64, 0]
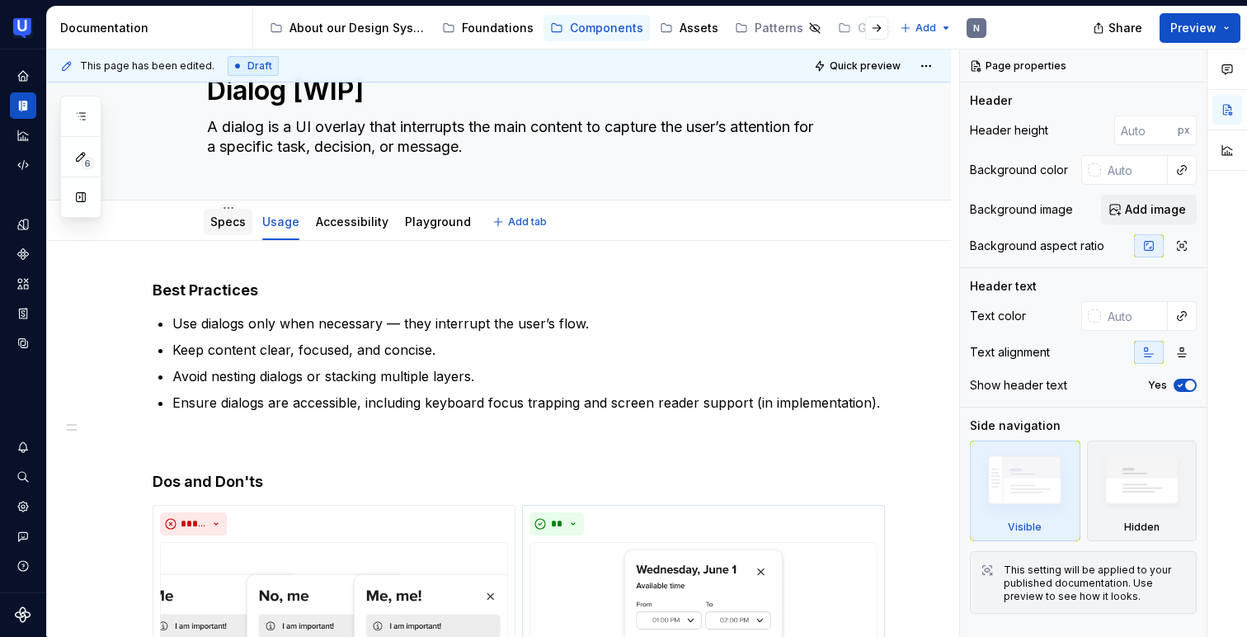
click at [233, 231] on div "Specs" at bounding box center [227, 222] width 35 height 20
click at [225, 225] on link "Specs" at bounding box center [227, 222] width 35 height 14
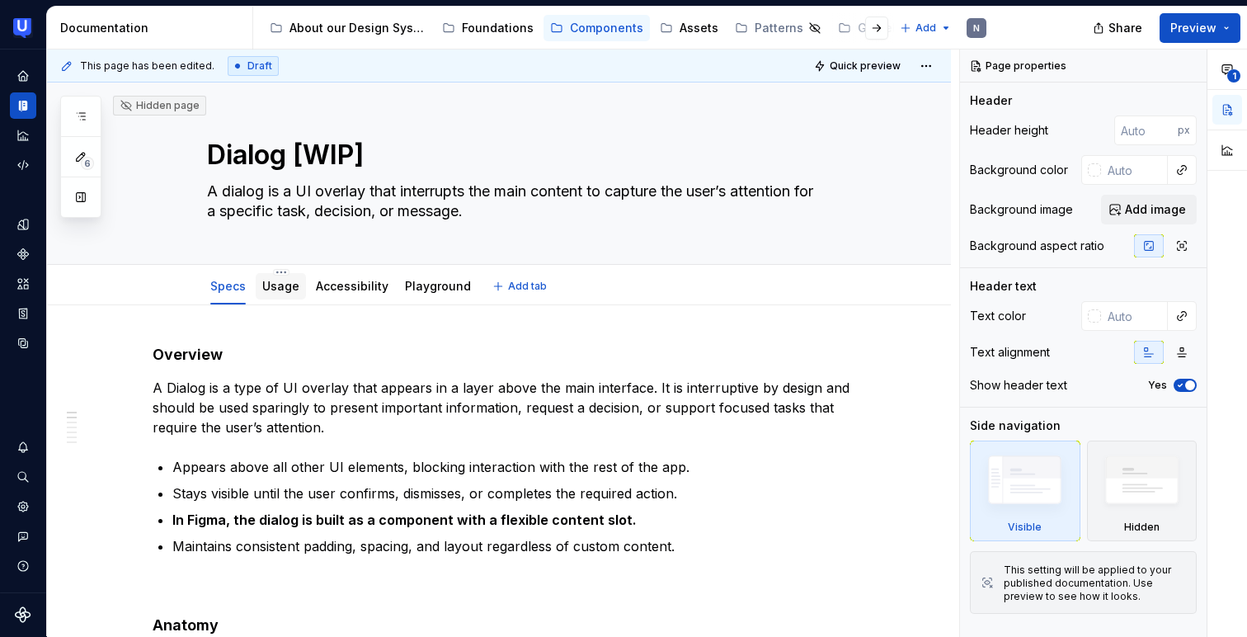
click at [279, 290] on link "Usage" at bounding box center [280, 286] width 37 height 14
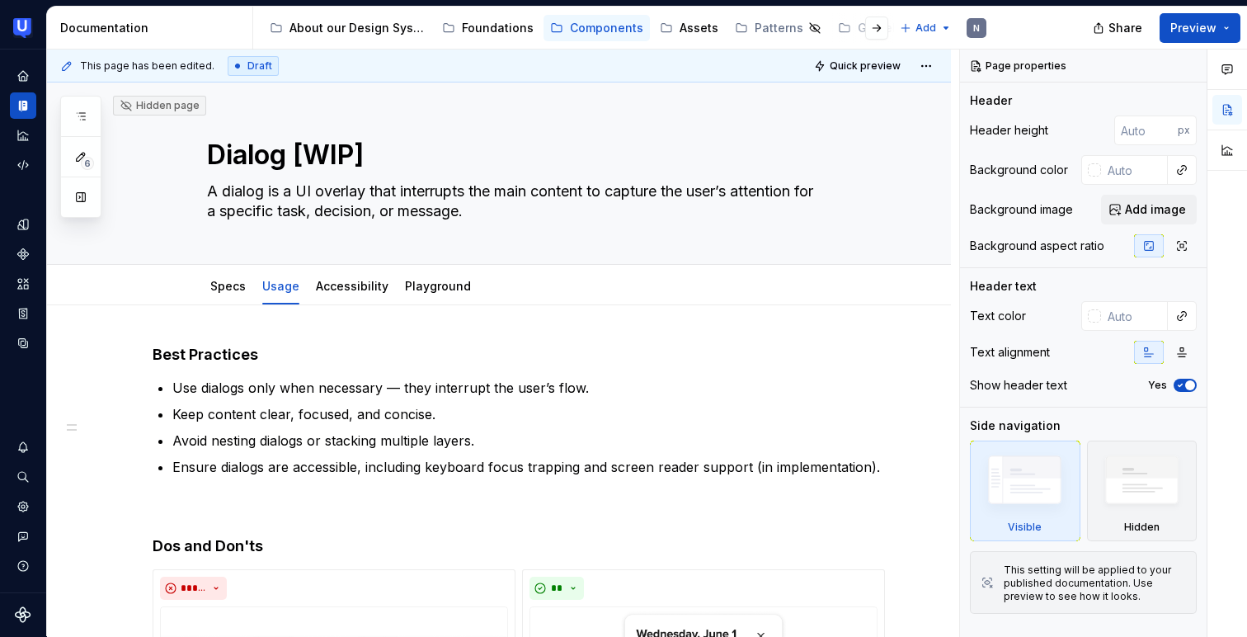
type textarea "*"
